Goal: Task Accomplishment & Management: Manage account settings

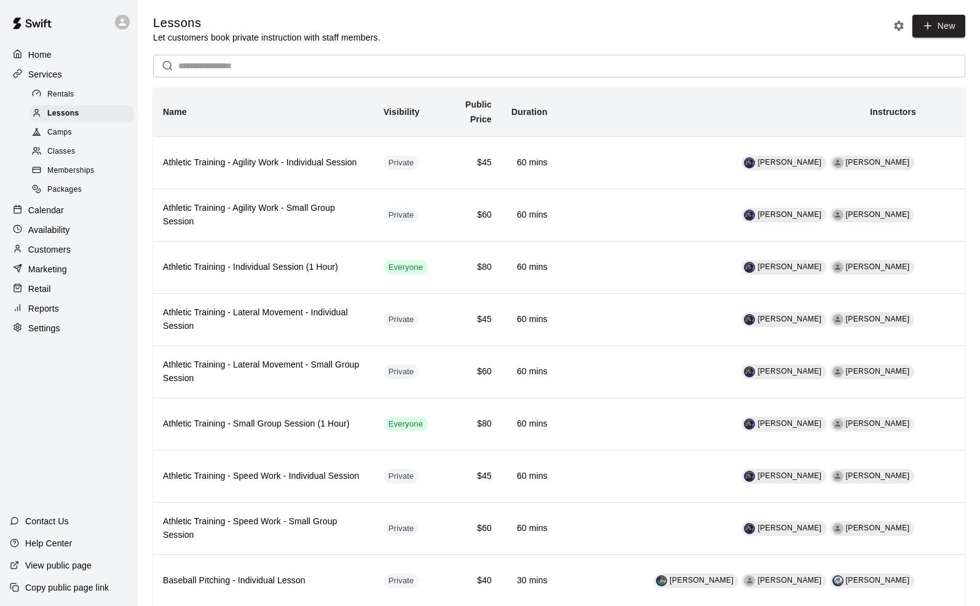
scroll to position [861, 0]
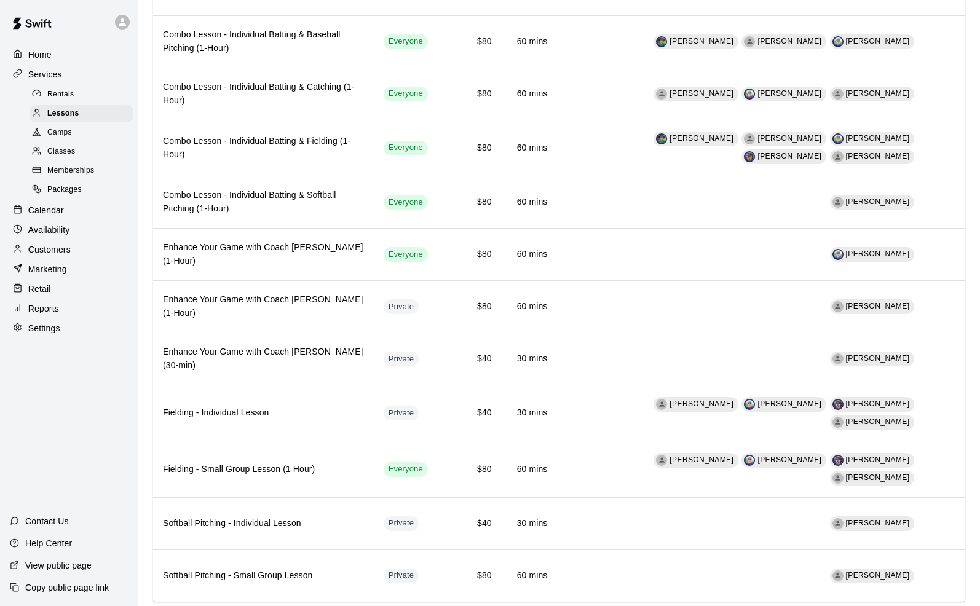
click at [43, 216] on p "Calendar" at bounding box center [46, 210] width 36 height 12
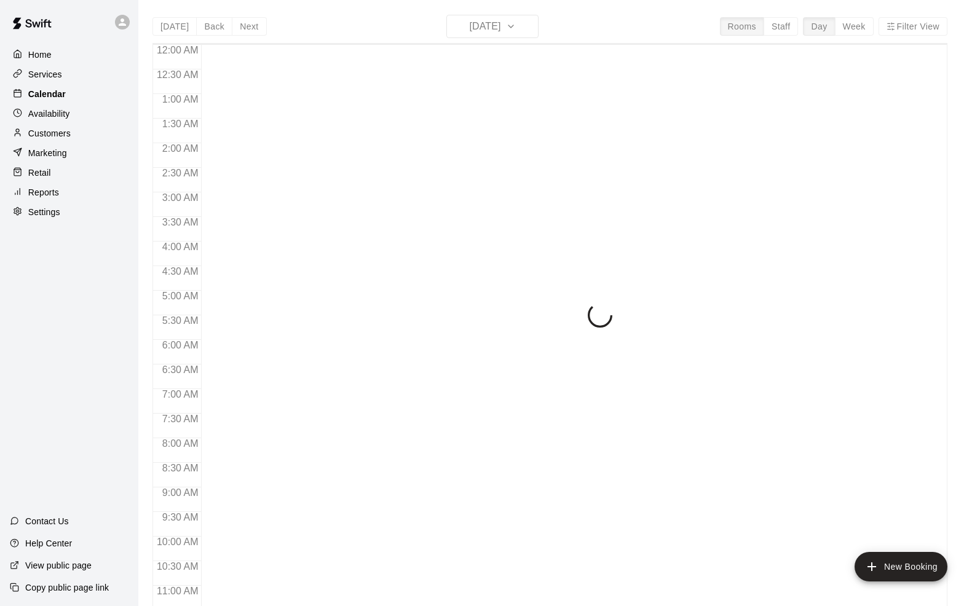
scroll to position [470, 0]
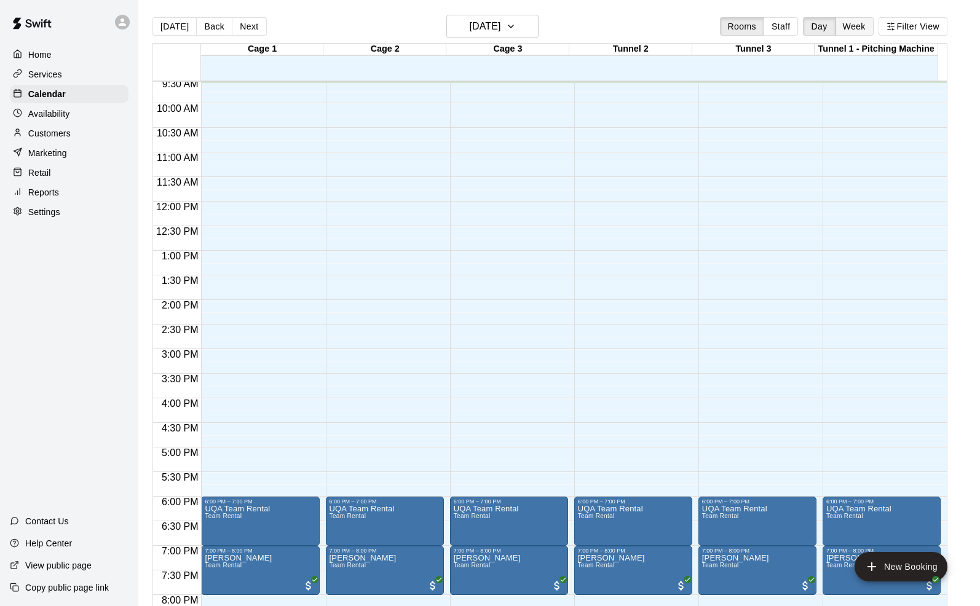
click at [872, 25] on button "Week" at bounding box center [854, 26] width 39 height 18
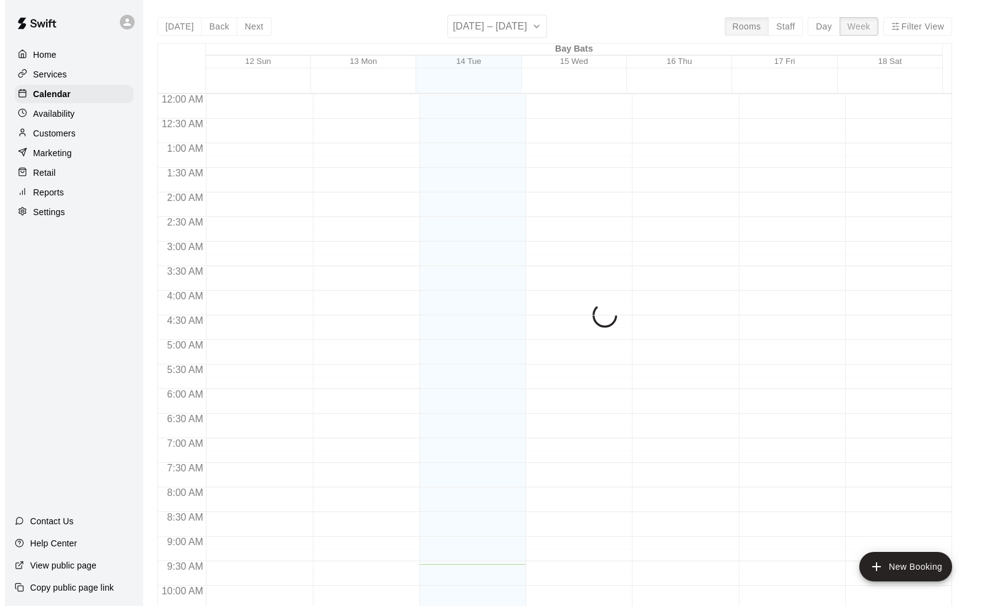
scroll to position [471, 0]
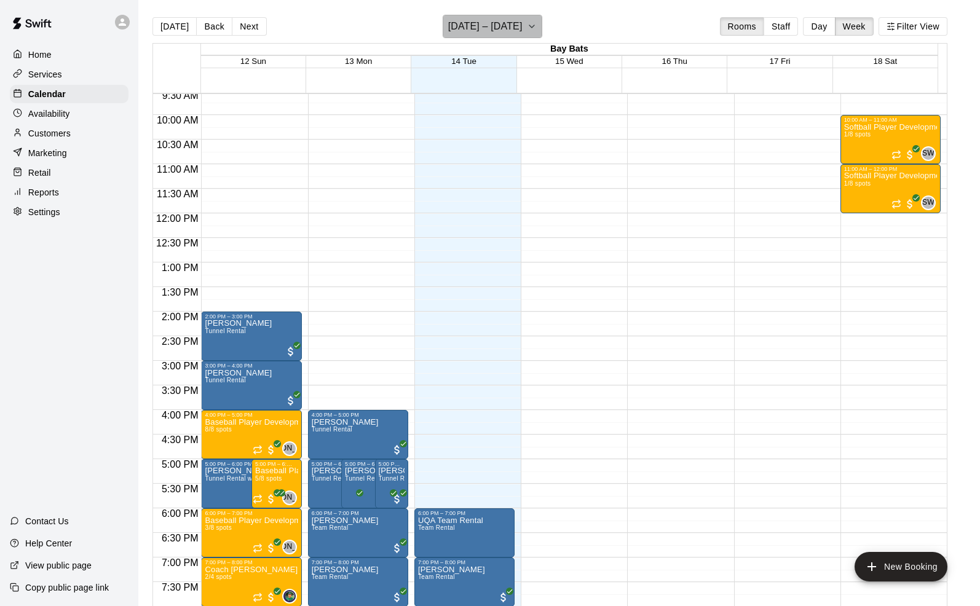
click at [542, 25] on button "[DATE] – [DATE]" at bounding box center [493, 26] width 100 height 23
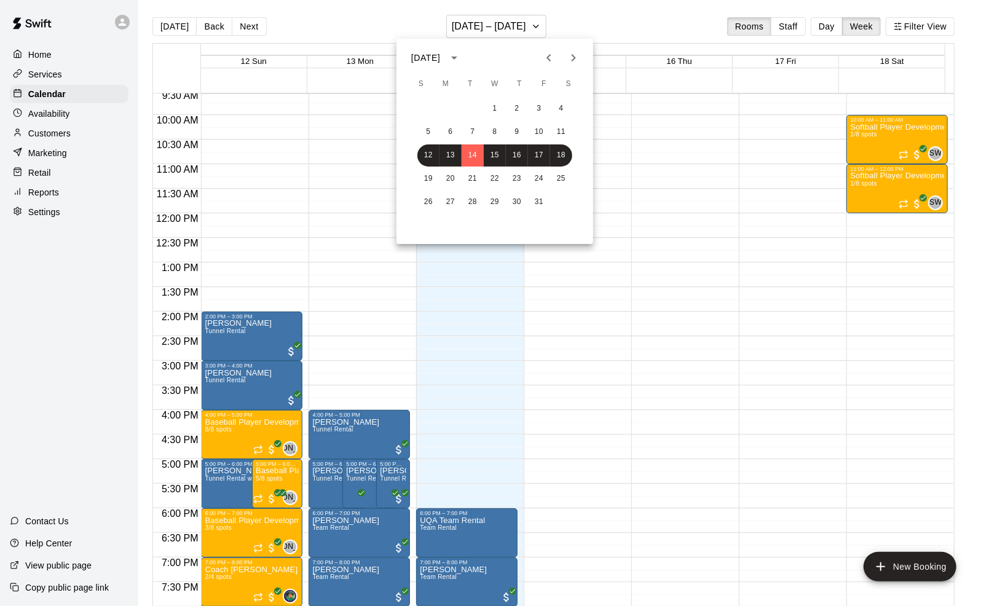
click at [462, 60] on icon "calendar view is open, switch to year view" at bounding box center [454, 57] width 15 height 15
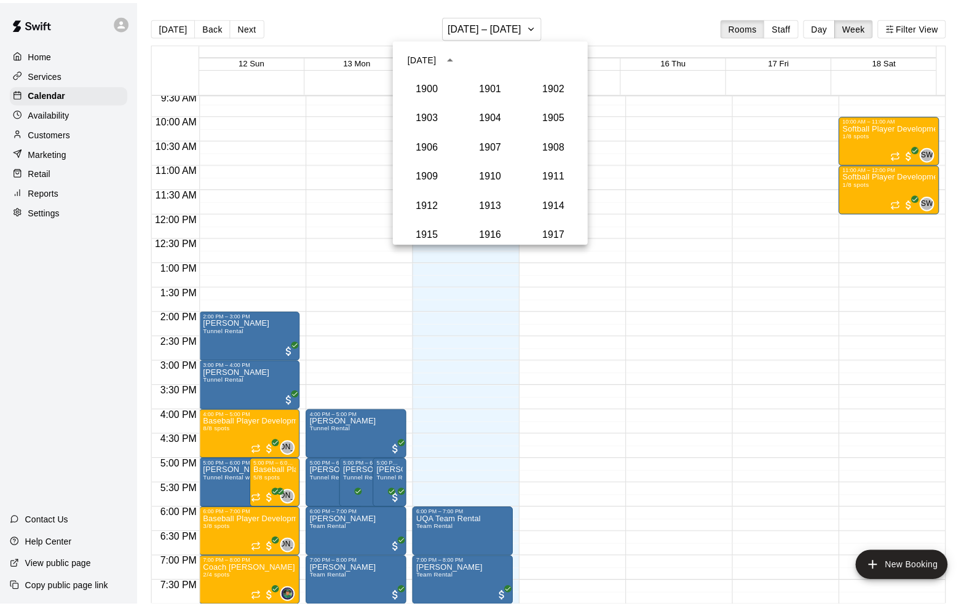
scroll to position [1139, 0]
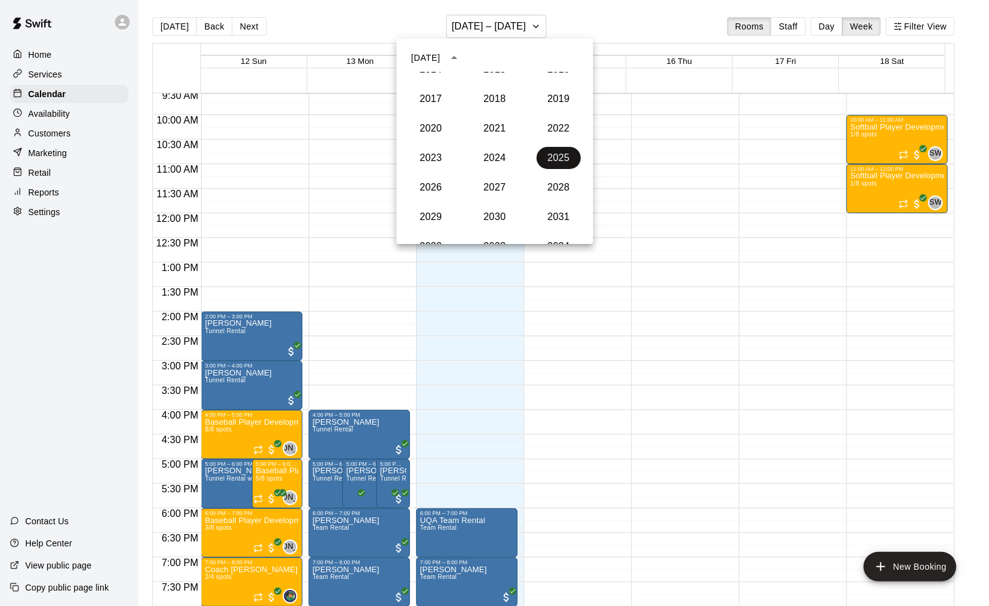
click at [540, 156] on button "2025" at bounding box center [559, 158] width 44 height 22
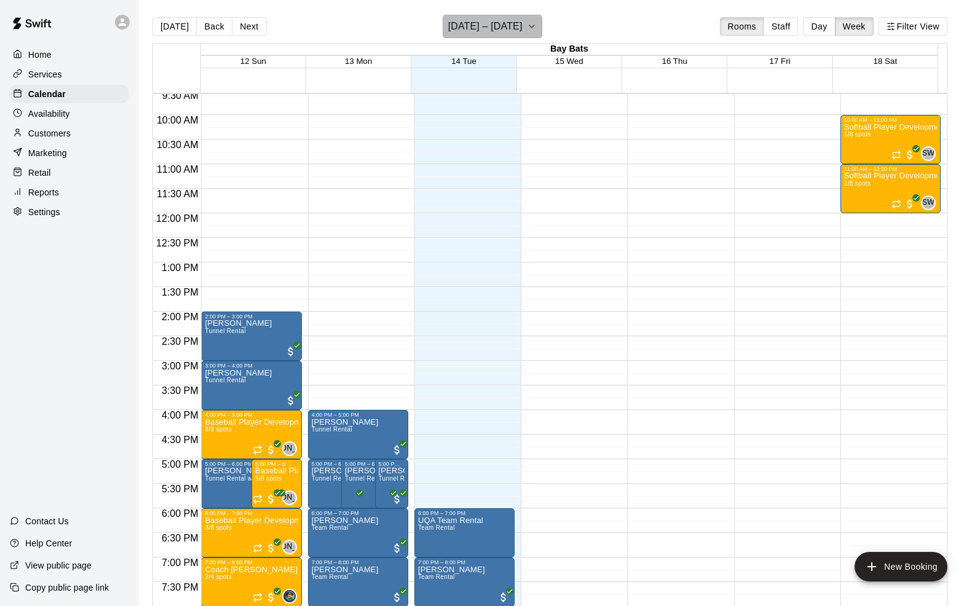
click at [539, 30] on button "[DATE] – [DATE]" at bounding box center [493, 26] width 100 height 23
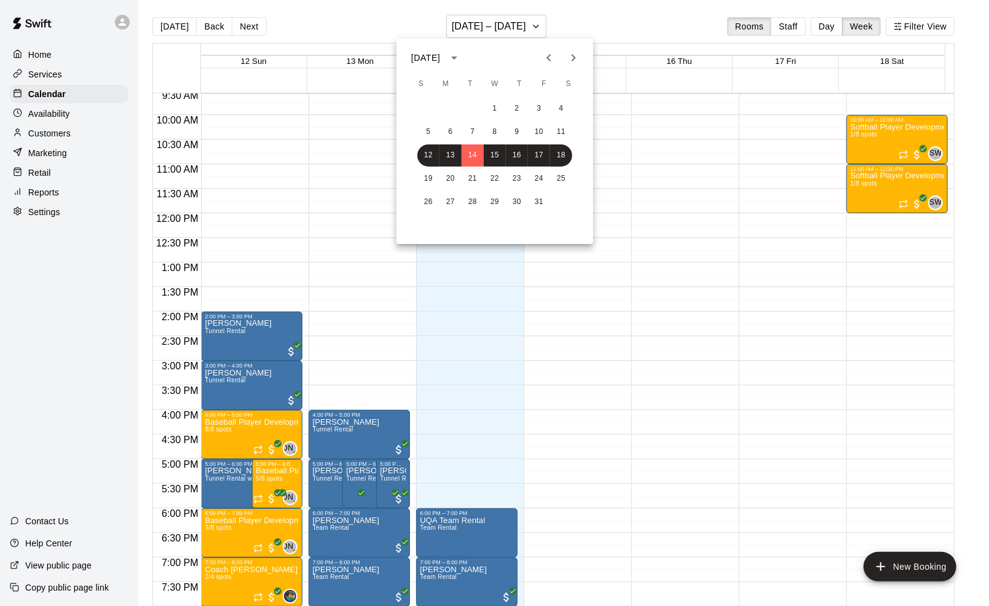
click at [572, 60] on icon "Next month" at bounding box center [574, 57] width 4 height 7
click at [446, 103] on button "1" at bounding box center [451, 109] width 22 height 22
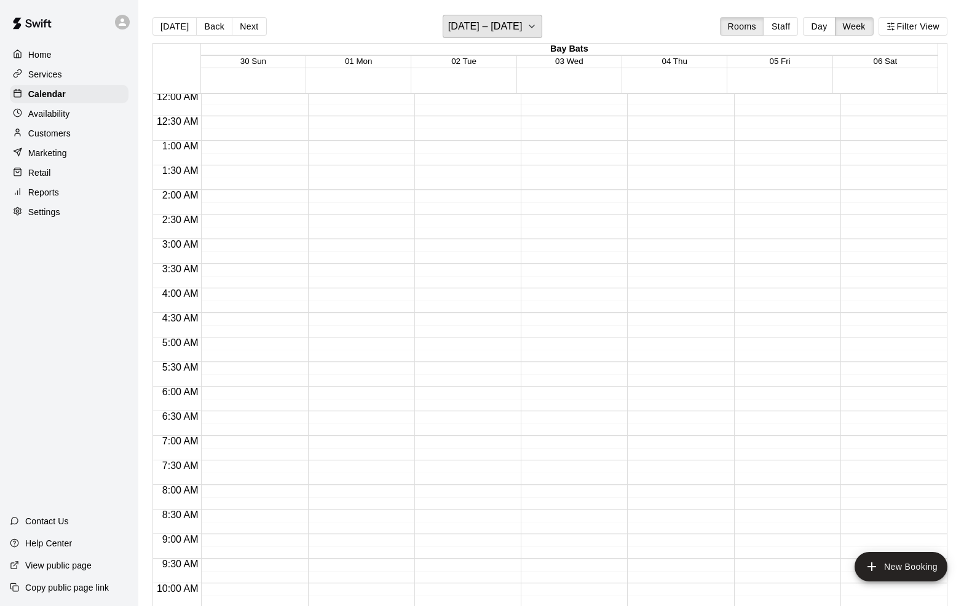
scroll to position [0, 0]
click at [243, 23] on button "Next" at bounding box center [249, 26] width 34 height 18
click at [250, 28] on button "Next" at bounding box center [249, 26] width 34 height 18
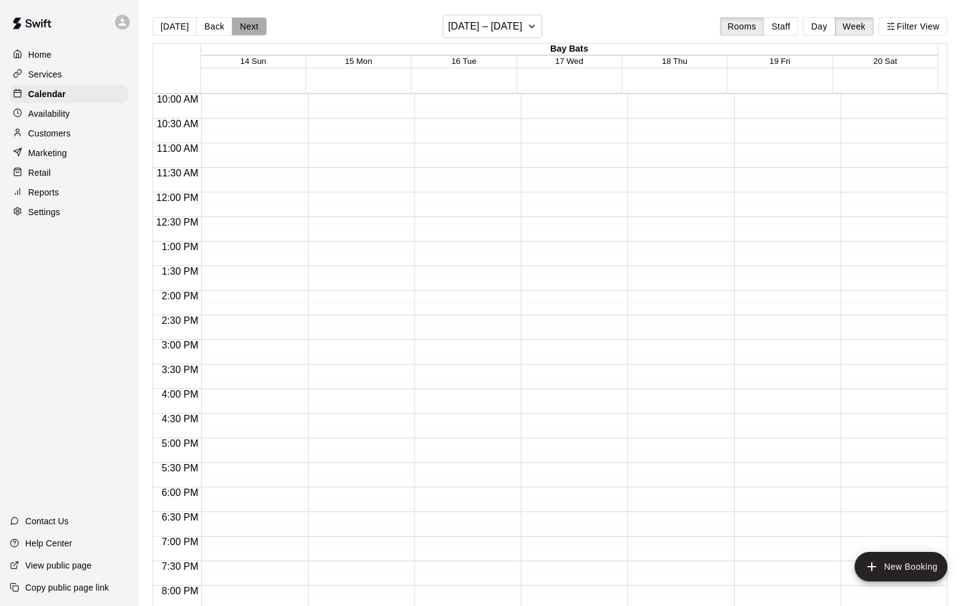
click at [250, 26] on button "Next" at bounding box center [249, 26] width 34 height 18
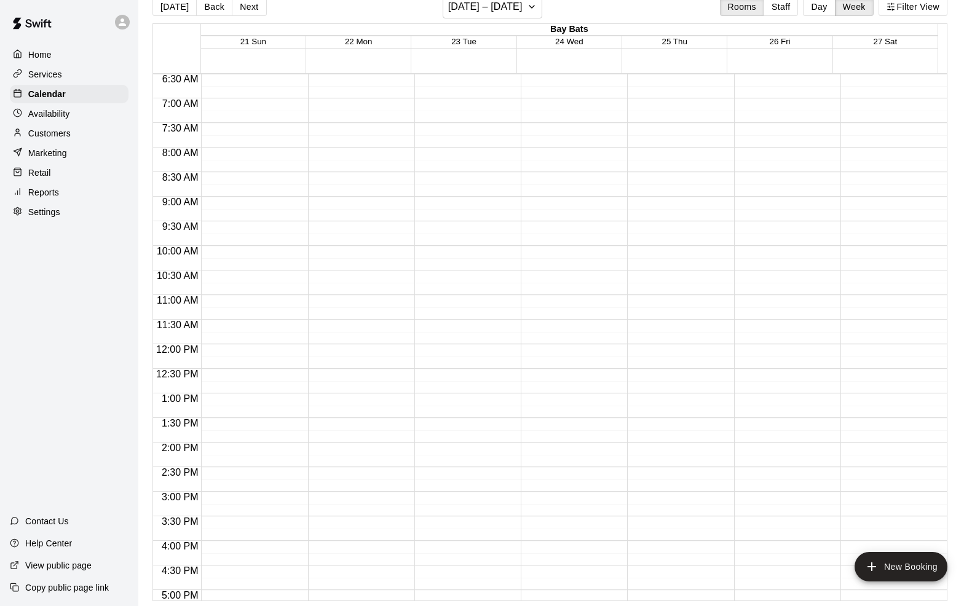
scroll to position [408, 0]
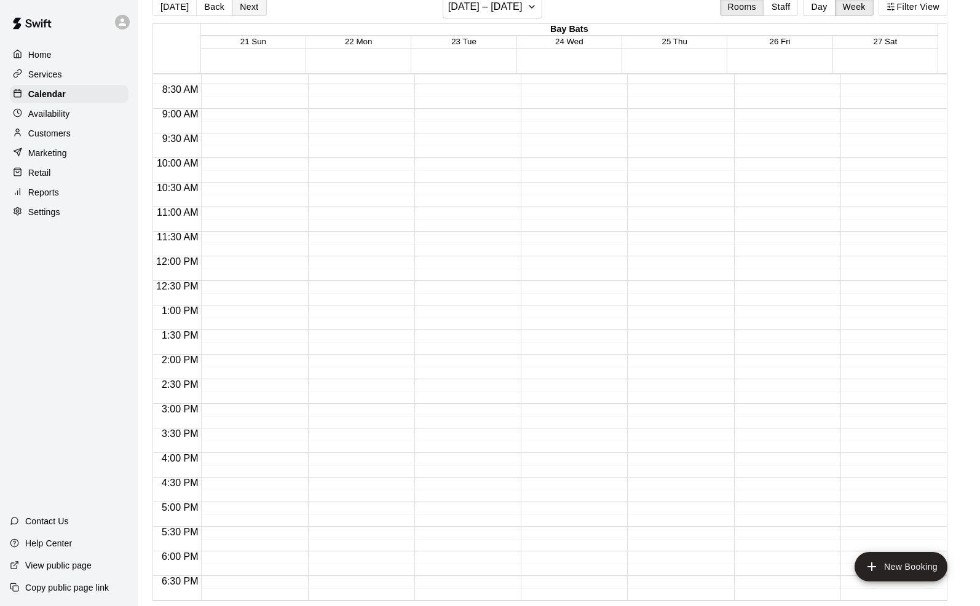
click at [238, 5] on button "Next" at bounding box center [249, 7] width 34 height 18
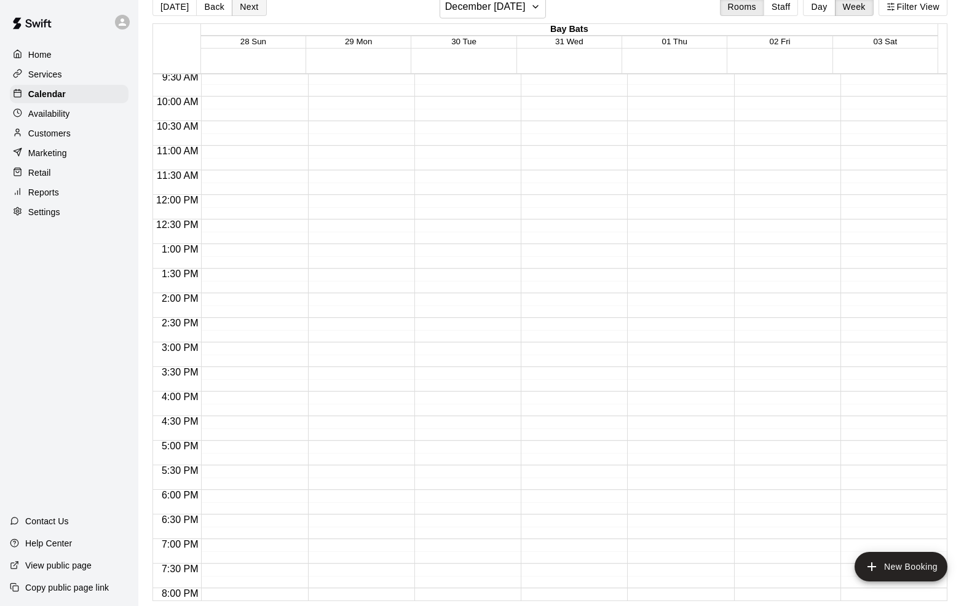
click at [245, 9] on button "Next" at bounding box center [249, 7] width 34 height 18
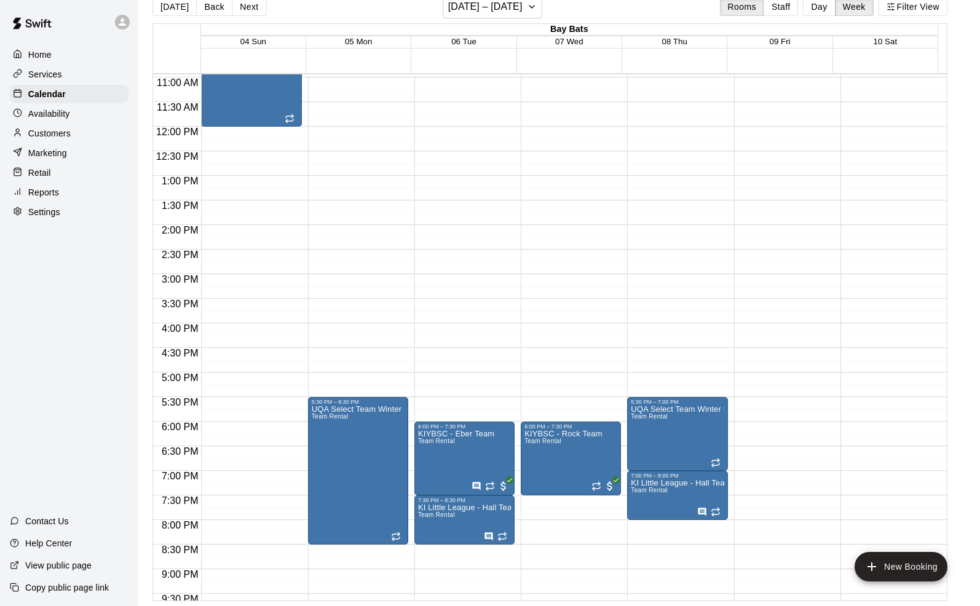
scroll to position [531, 0]
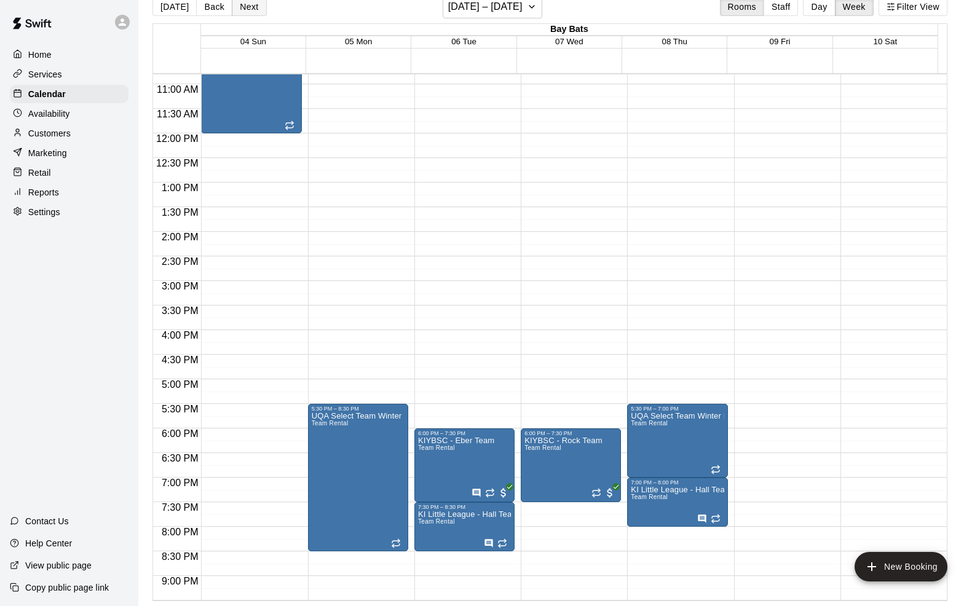
click at [246, 4] on button "Next" at bounding box center [249, 7] width 34 height 18
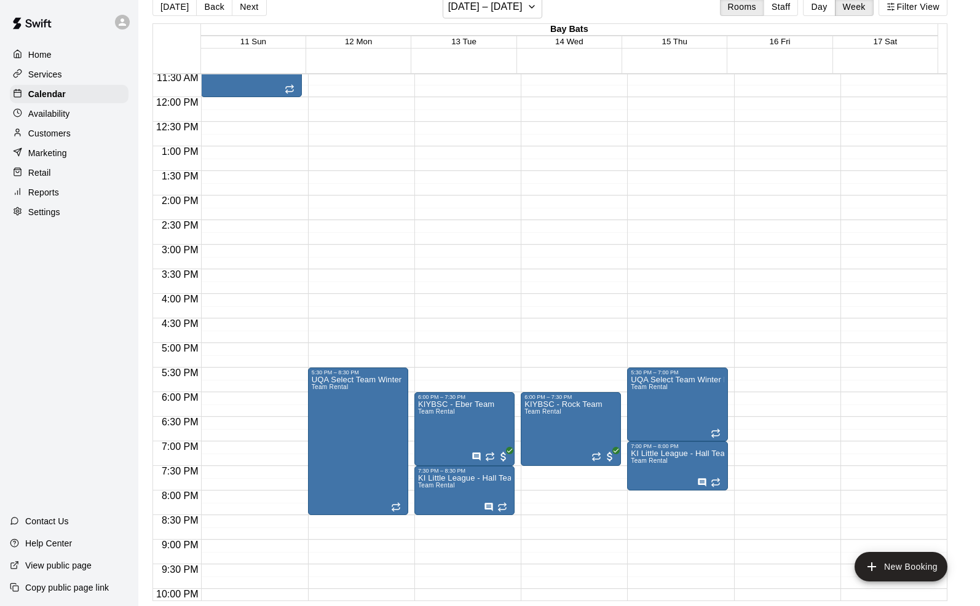
scroll to position [408, 0]
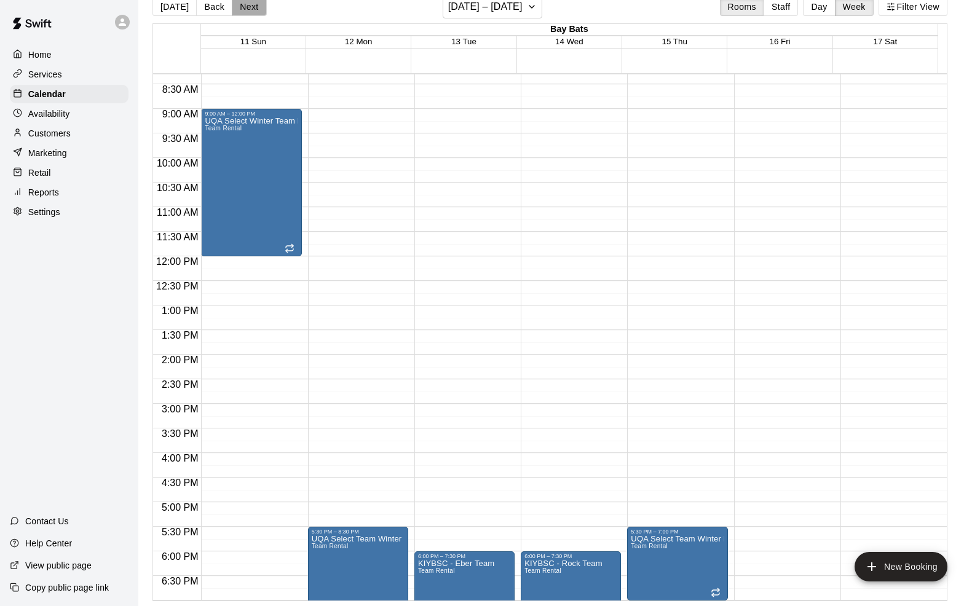
click at [251, 6] on button "Next" at bounding box center [249, 7] width 34 height 18
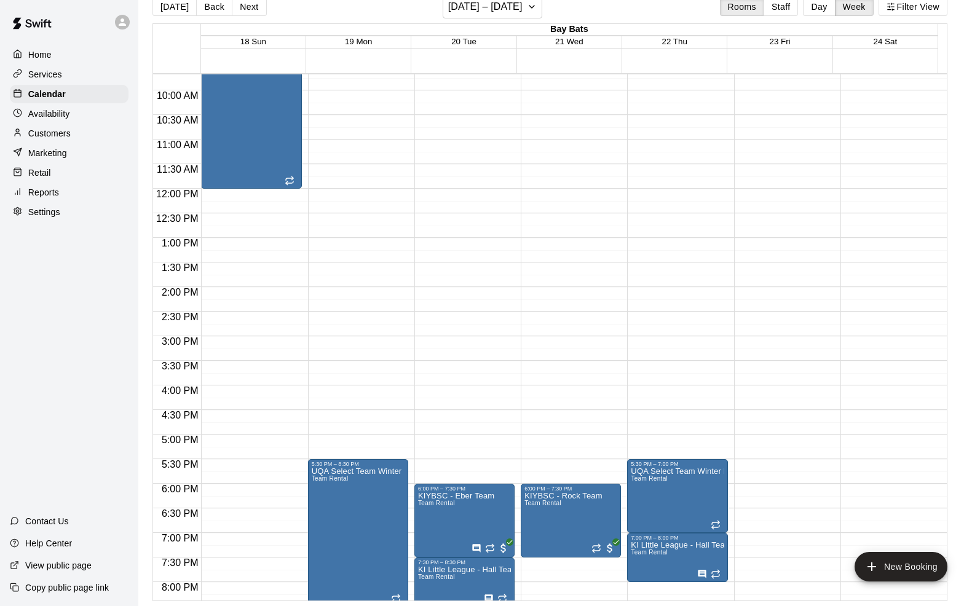
scroll to position [470, 0]
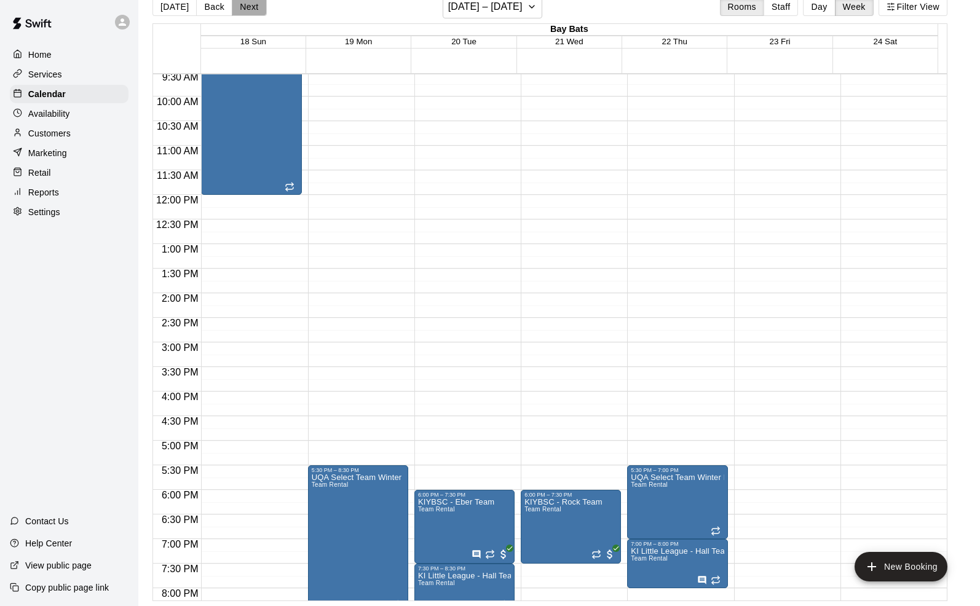
click at [247, 7] on button "Next" at bounding box center [249, 7] width 34 height 18
